Goal: Information Seeking & Learning: Learn about a topic

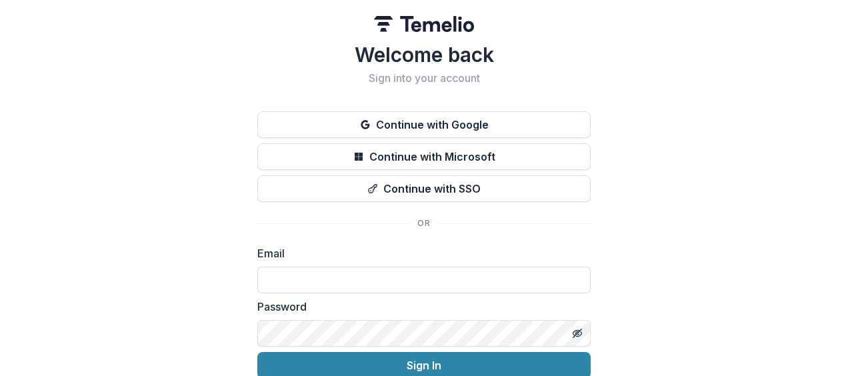
scroll to position [58, 0]
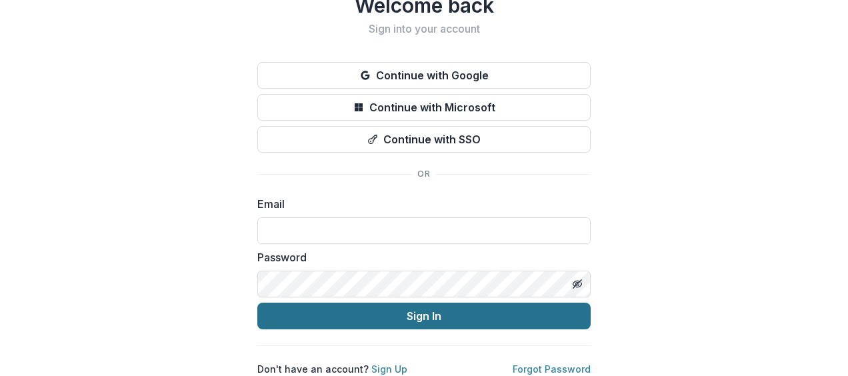
type input "**********"
click at [319, 315] on button "Sign In" at bounding box center [423, 316] width 333 height 27
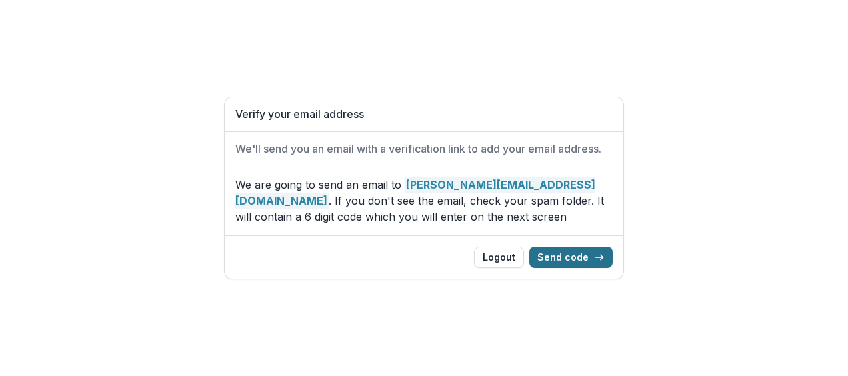
click at [585, 265] on button "Send code" at bounding box center [570, 257] width 83 height 21
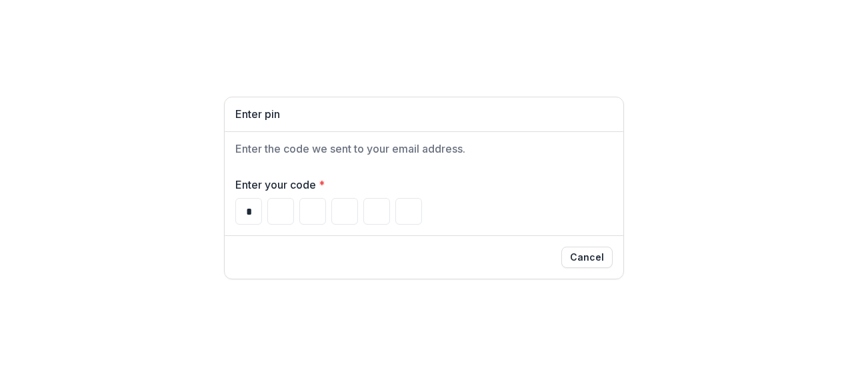
type input "*"
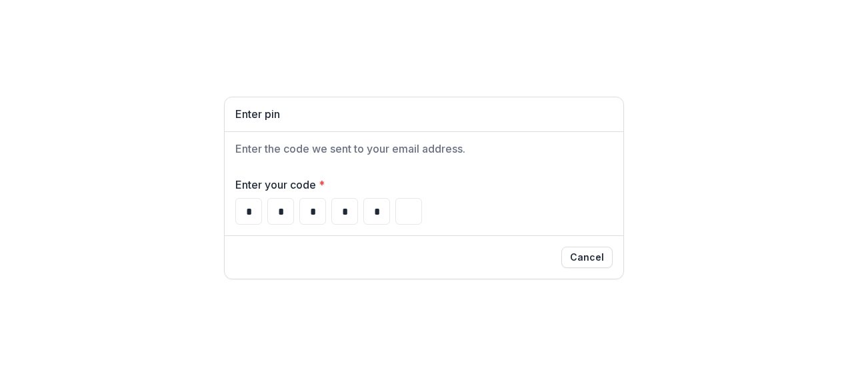
type input "*"
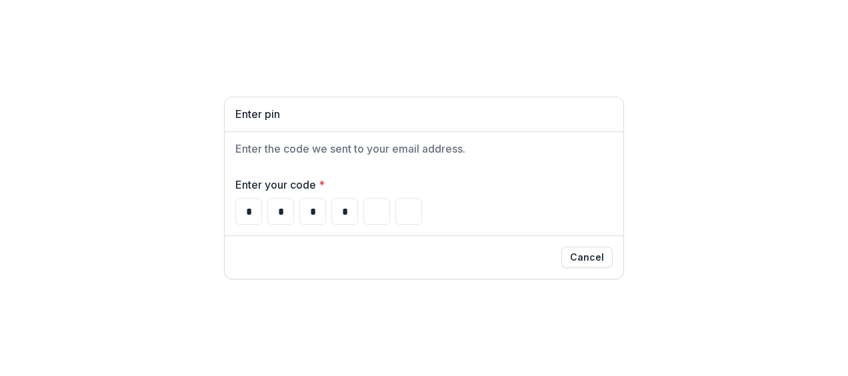
type input "*"
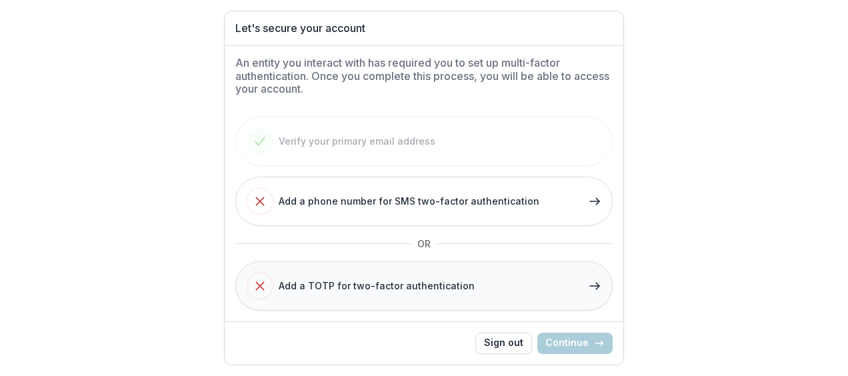
click at [396, 277] on div "Add a TOTP for two-factor authentication" at bounding box center [361, 286] width 228 height 27
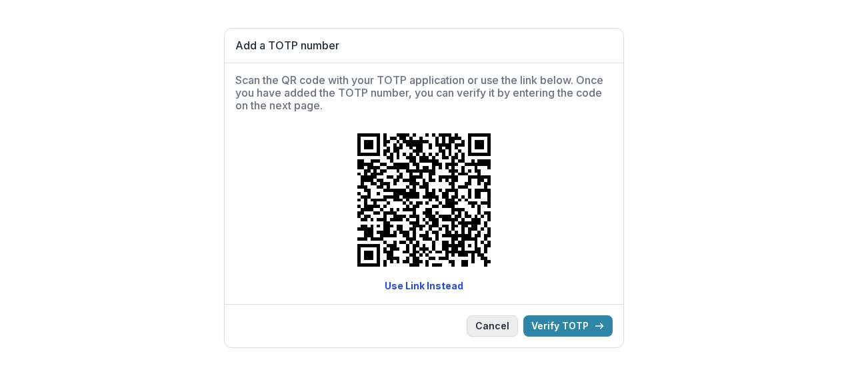
click at [495, 331] on button "Cancel" at bounding box center [492, 325] width 51 height 21
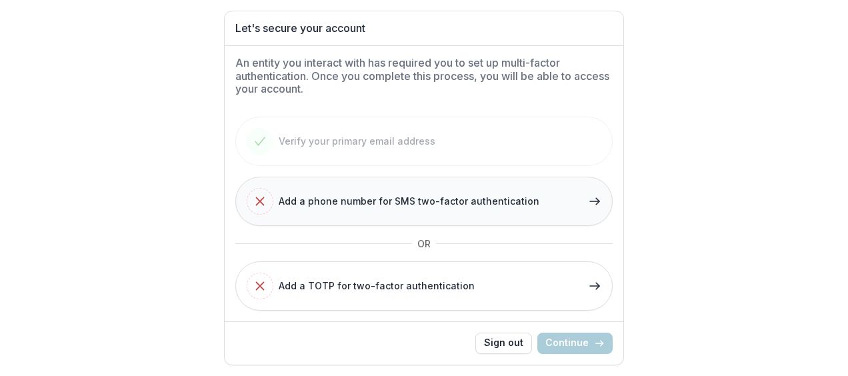
click at [369, 200] on span "Add a phone number for SMS two-factor authentication" at bounding box center [409, 201] width 261 height 14
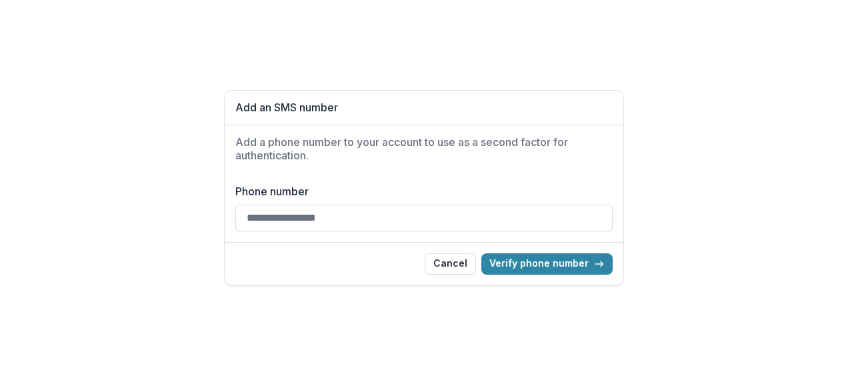
click at [335, 217] on input "Phone number" at bounding box center [423, 218] width 377 height 27
type input "**********"
click at [570, 268] on button "Verify phone number" at bounding box center [546, 263] width 131 height 21
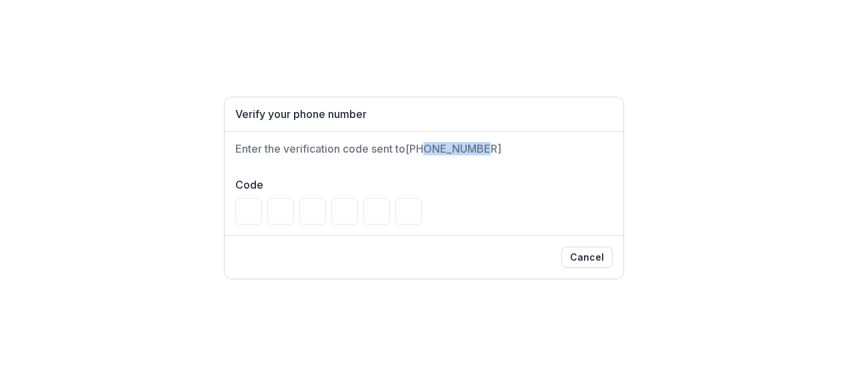
drag, startPoint x: 427, startPoint y: 148, endPoint x: 481, endPoint y: 151, distance: 53.4
click at [481, 151] on h2 "Enter the verification code sent to +77513055138" at bounding box center [423, 149] width 377 height 13
drag, startPoint x: 481, startPoint y: 151, endPoint x: 472, endPoint y: 219, distance: 69.2
click at [472, 219] on div at bounding box center [423, 211] width 377 height 27
click at [583, 250] on button "Cancel" at bounding box center [586, 257] width 51 height 21
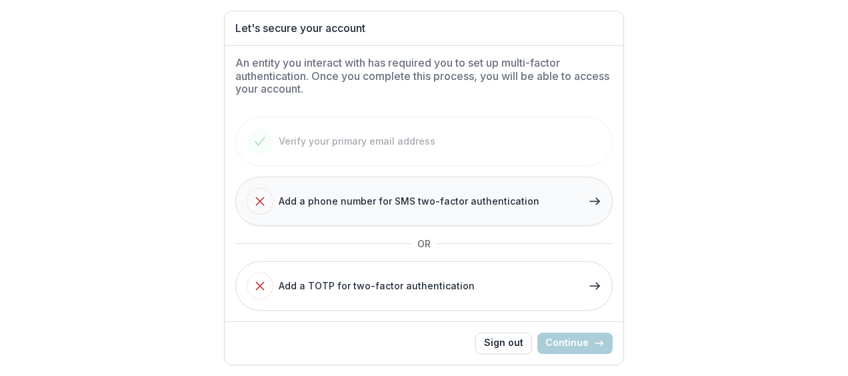
click at [392, 201] on span "Add a phone number for SMS two-factor authentication" at bounding box center [409, 201] width 261 height 14
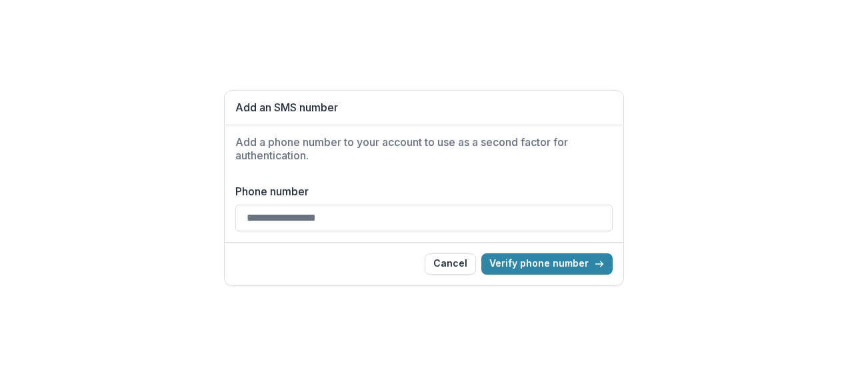
click at [394, 221] on input "Phone number" at bounding box center [423, 218] width 377 height 27
type input "**********"
click at [557, 267] on button "Verify phone number" at bounding box center [546, 263] width 131 height 21
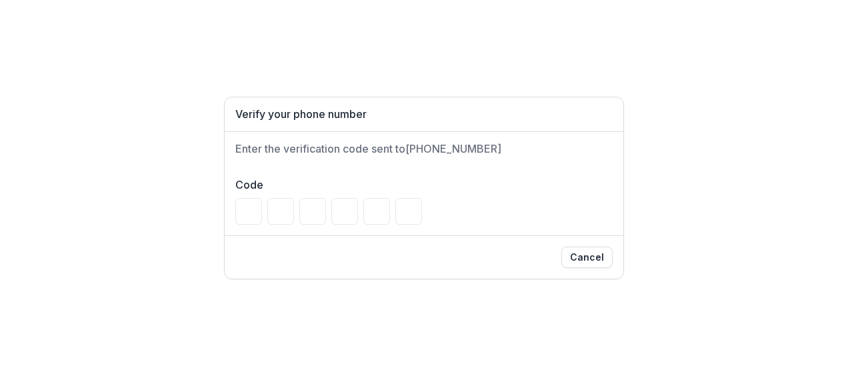
type input "*"
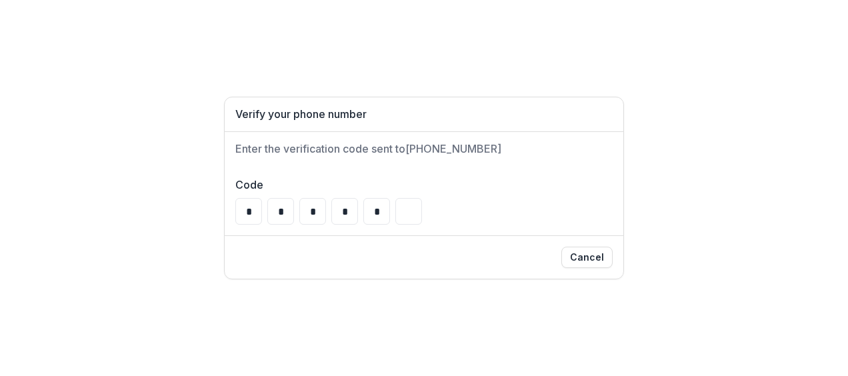
type input "*"
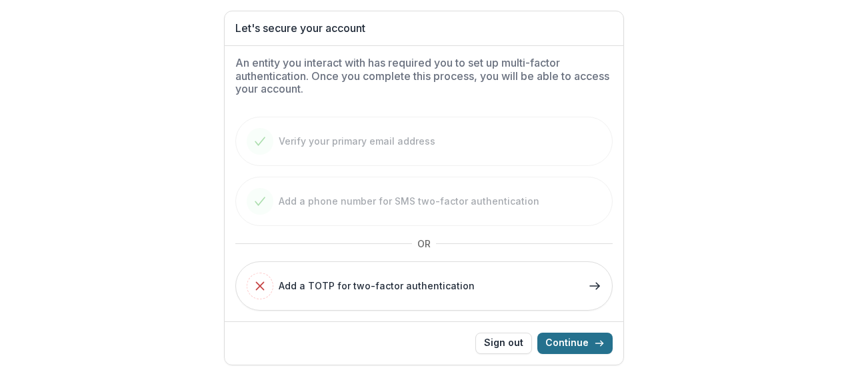
click at [573, 339] on button "Continue" at bounding box center [574, 343] width 75 height 21
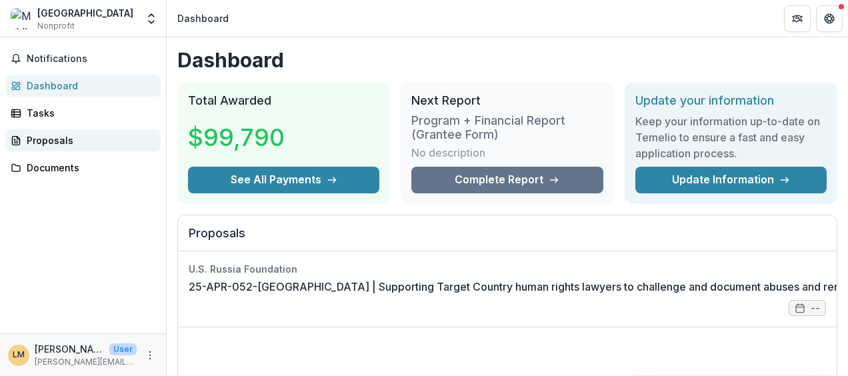
click at [52, 139] on div "Proposals" at bounding box center [88, 140] width 123 height 14
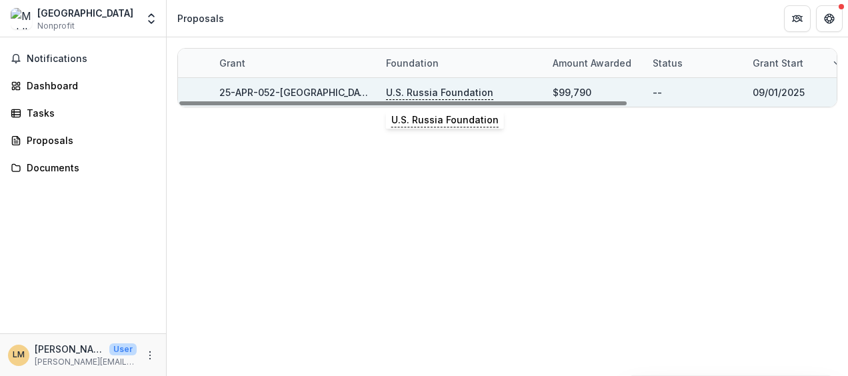
click at [443, 89] on p "U.S. Russia Foundation" at bounding box center [439, 92] width 107 height 15
click at [250, 93] on link "25-APR-052-[GEOGRAPHIC_DATA] | Supporting Target Country human rights lawyers t…" at bounding box center [642, 92] width 846 height 11
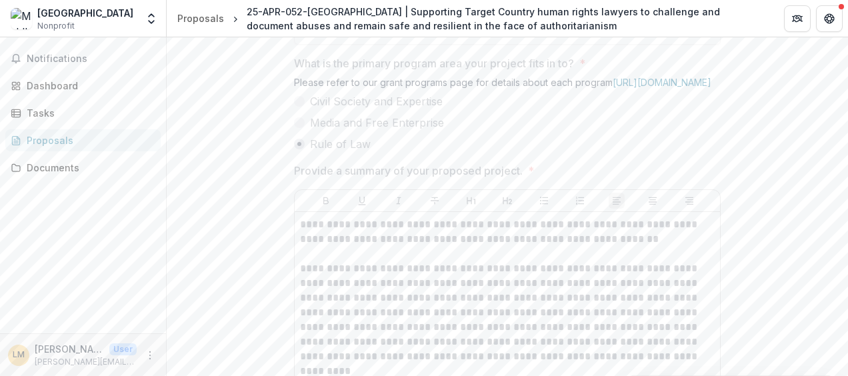
scroll to position [1235, 0]
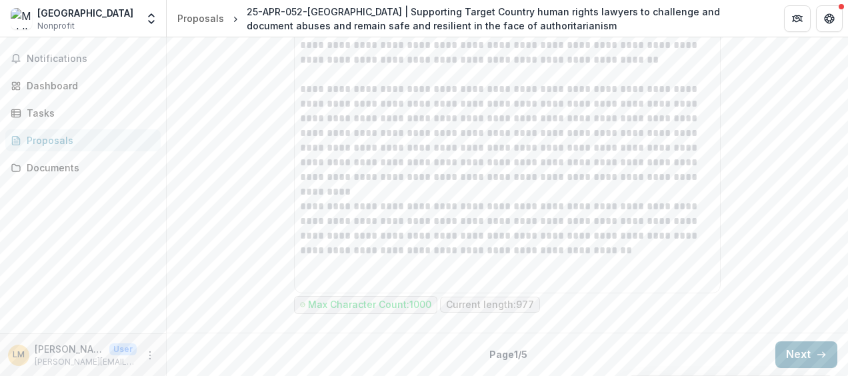
click at [787, 344] on button "Next" at bounding box center [806, 354] width 62 height 27
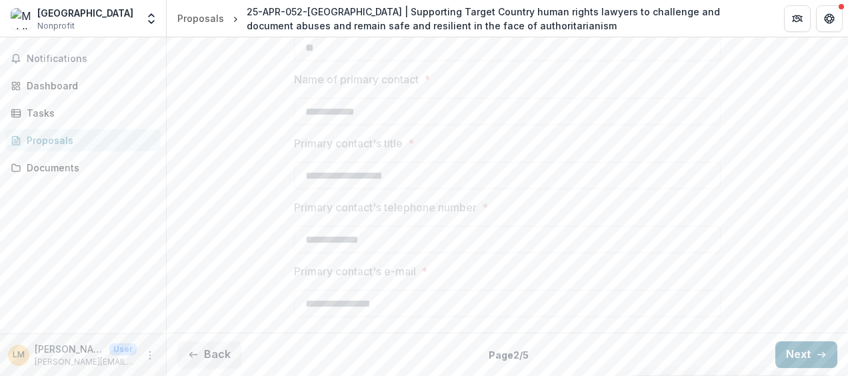
scroll to position [663, 0]
click at [787, 347] on button "Next" at bounding box center [806, 356] width 62 height 27
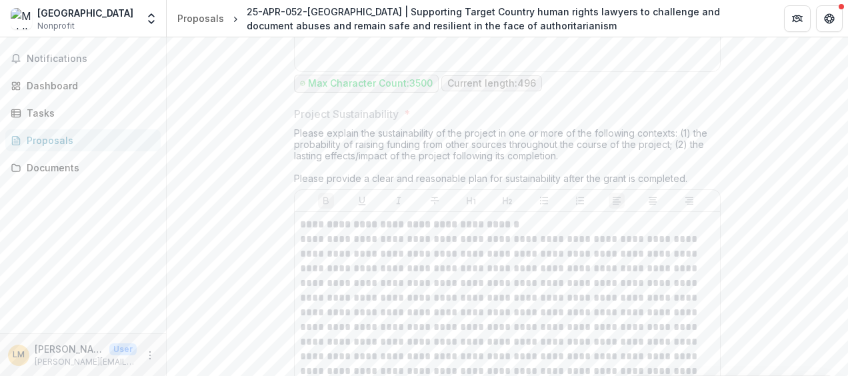
scroll to position [5015, 0]
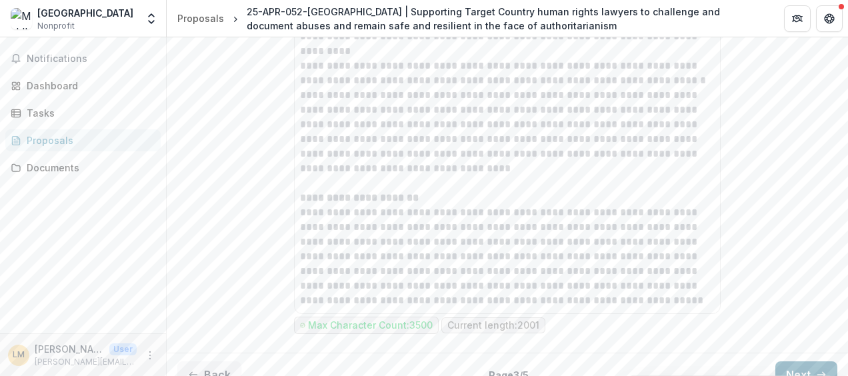
click at [793, 361] on button "Next" at bounding box center [806, 374] width 62 height 27
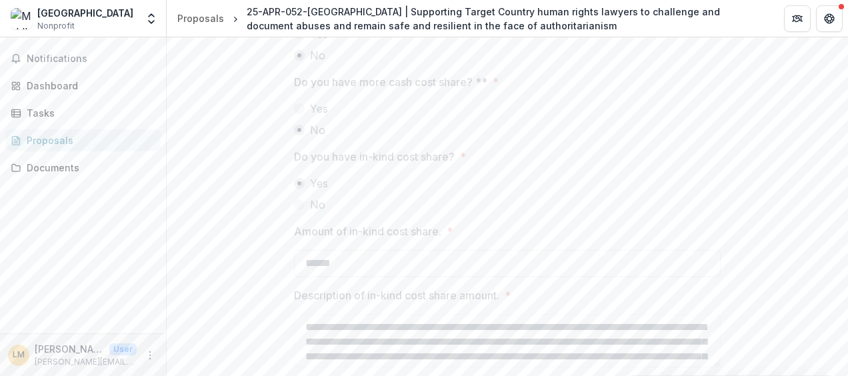
scroll to position [2506, 0]
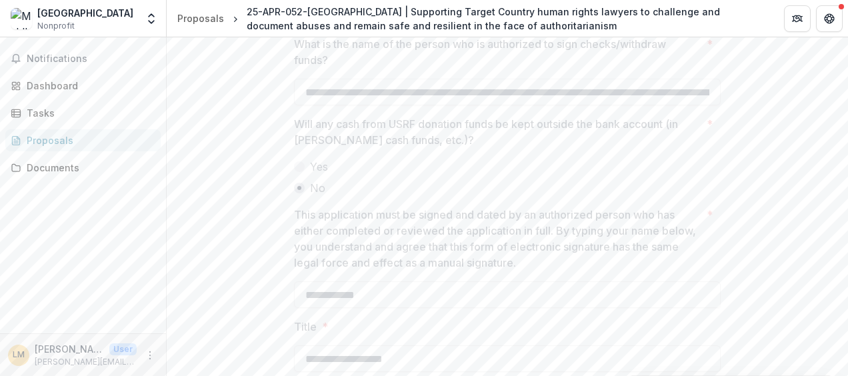
scroll to position [4608, 0]
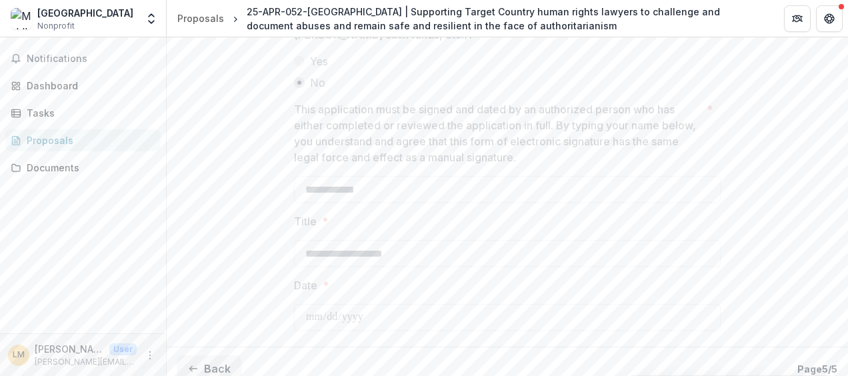
click at [61, 198] on div "Notifications Dashboard Tasks Proposals Documents" at bounding box center [83, 185] width 166 height 296
click at [218, 355] on button "Back" at bounding box center [209, 368] width 64 height 27
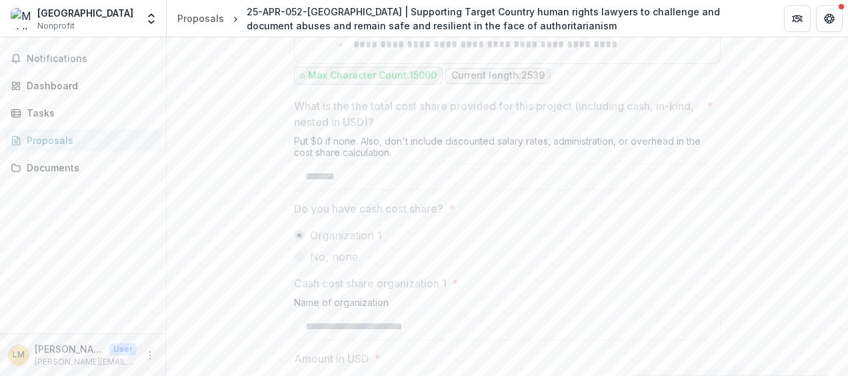
scroll to position [1996, 0]
click at [79, 271] on div "Notifications Dashboard Tasks Proposals Documents" at bounding box center [83, 185] width 166 height 296
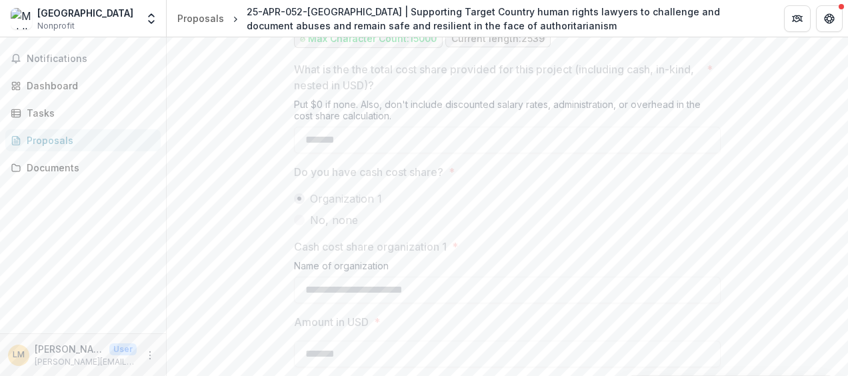
scroll to position [2029, 0]
click at [104, 267] on div "Notifications Dashboard Tasks Proposals Documents" at bounding box center [83, 185] width 166 height 296
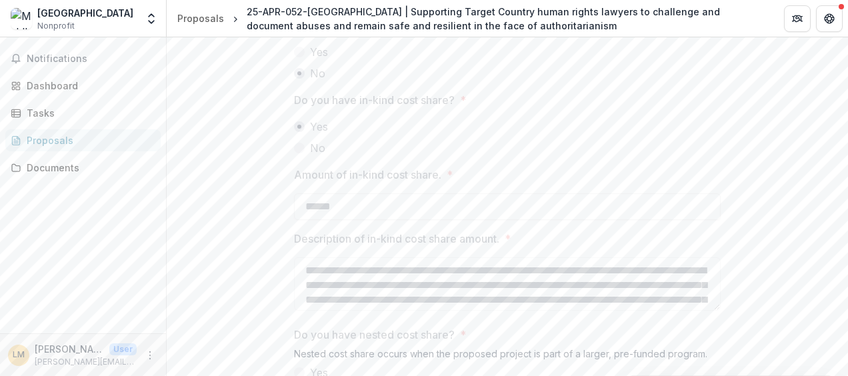
scroll to position [2464, 0]
click at [63, 277] on div "Notifications Dashboard Tasks Proposals Documents" at bounding box center [83, 185] width 166 height 296
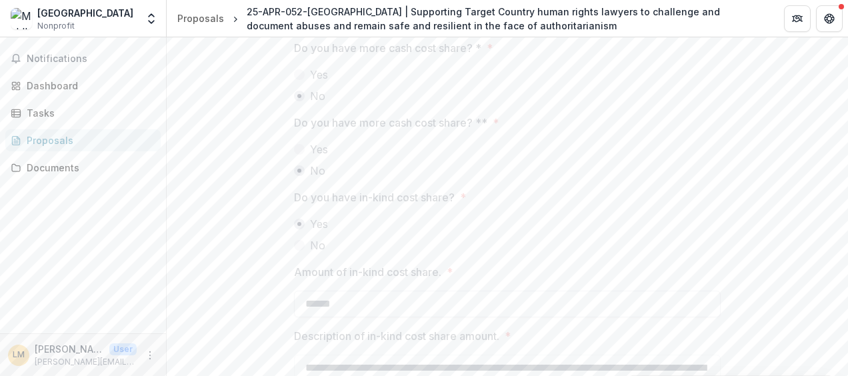
scroll to position [2367, 0]
click at [87, 266] on div "Notifications Dashboard Tasks Proposals Documents" at bounding box center [83, 185] width 166 height 296
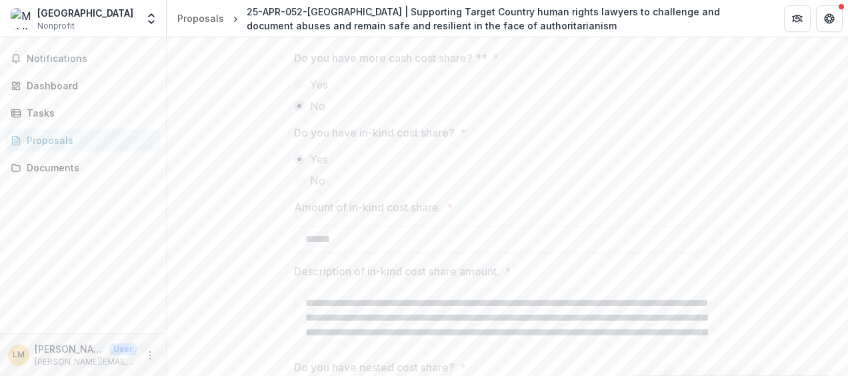
scroll to position [2454, 0]
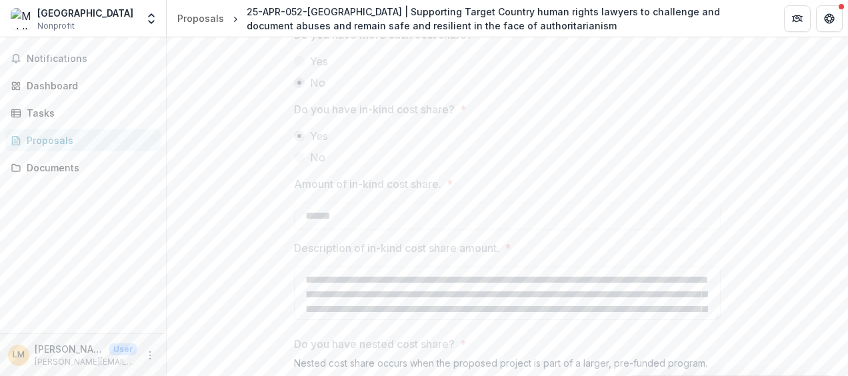
click at [447, 249] on main "**********" at bounding box center [424, 206] width 848 height 339
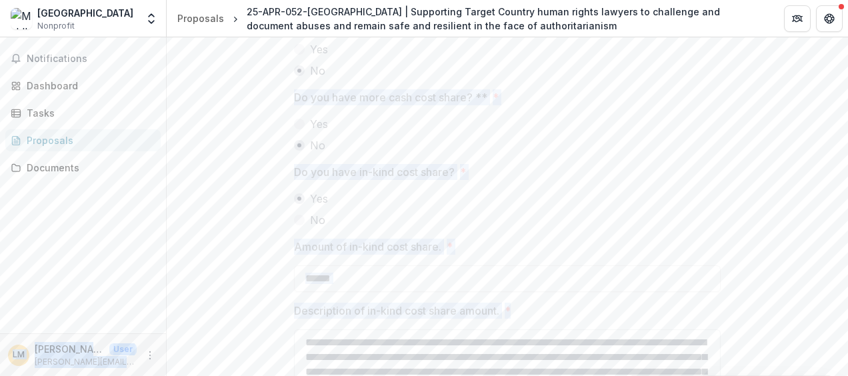
scroll to position [2387, 0]
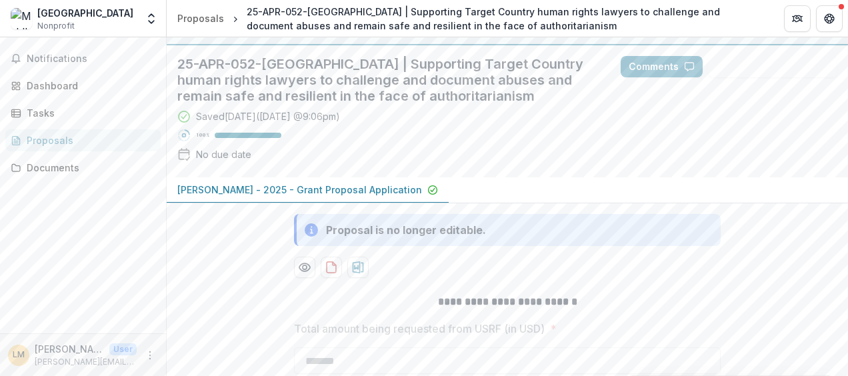
scroll to position [20, 0]
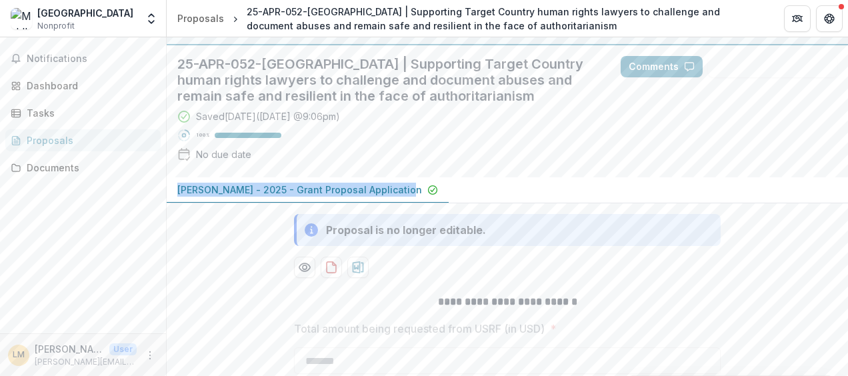
drag, startPoint x: 446, startPoint y: 189, endPoint x: 171, endPoint y: 183, distance: 275.4
click at [171, 183] on div "[PERSON_NAME] - 2025 - Grant Proposal Application" at bounding box center [507, 190] width 681 height 26
copy p "[PERSON_NAME] - 2025 - Grant Proposal Application"
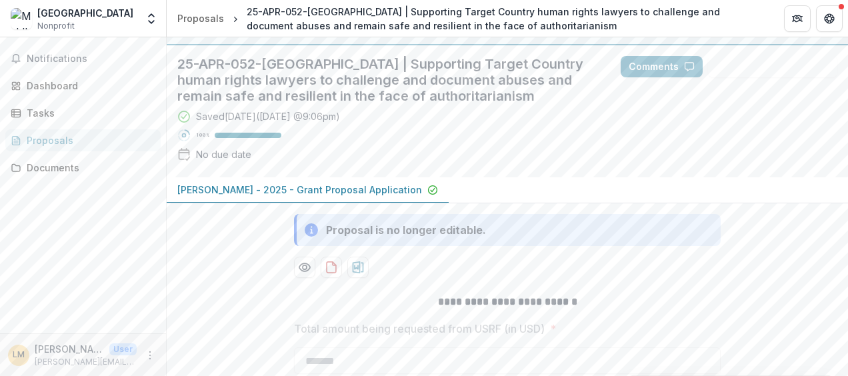
click at [119, 241] on div "Notifications Dashboard Tasks Proposals Documents" at bounding box center [83, 185] width 166 height 296
